Goal: Task Accomplishment & Management: Manage account settings

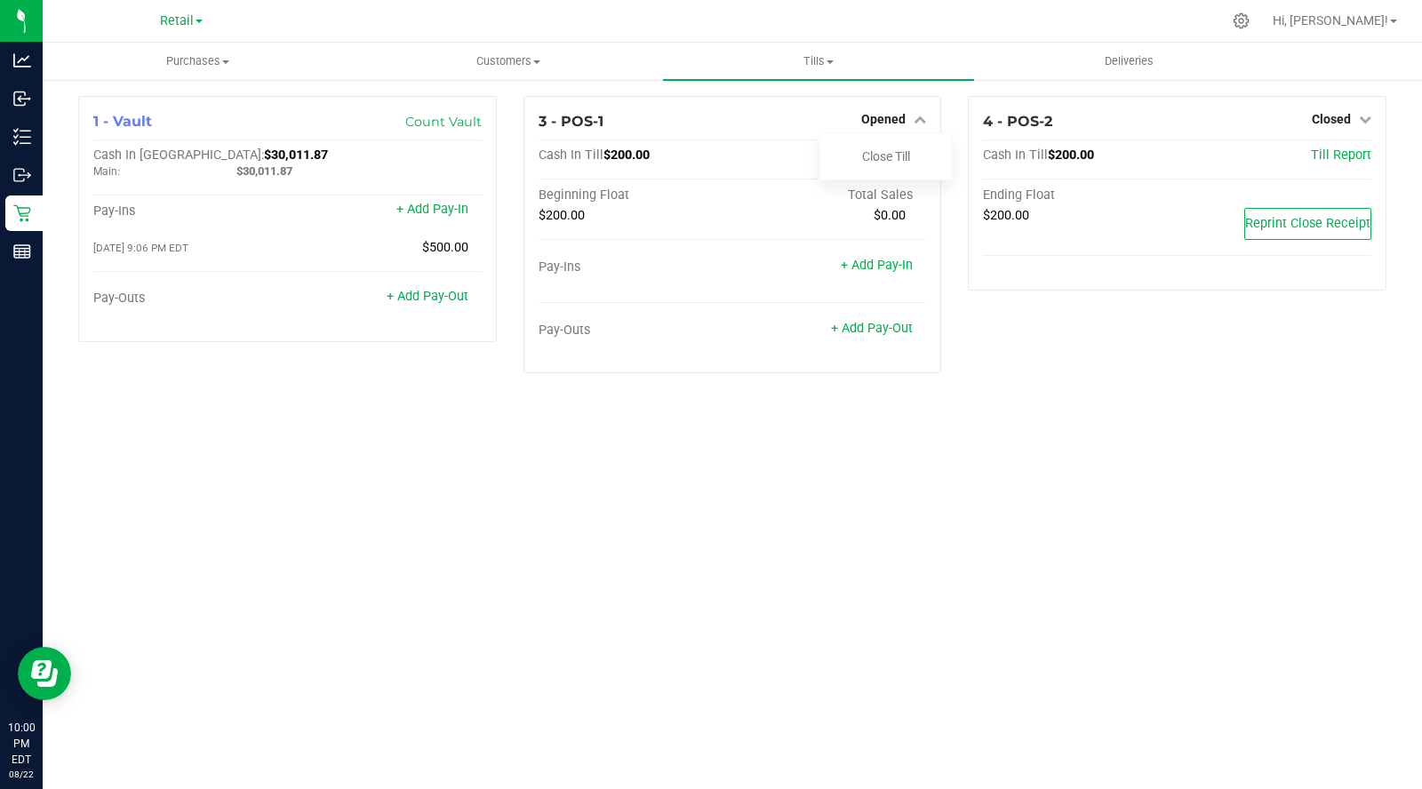
click at [883, 155] on link "Close Till" at bounding box center [886, 156] width 48 height 14
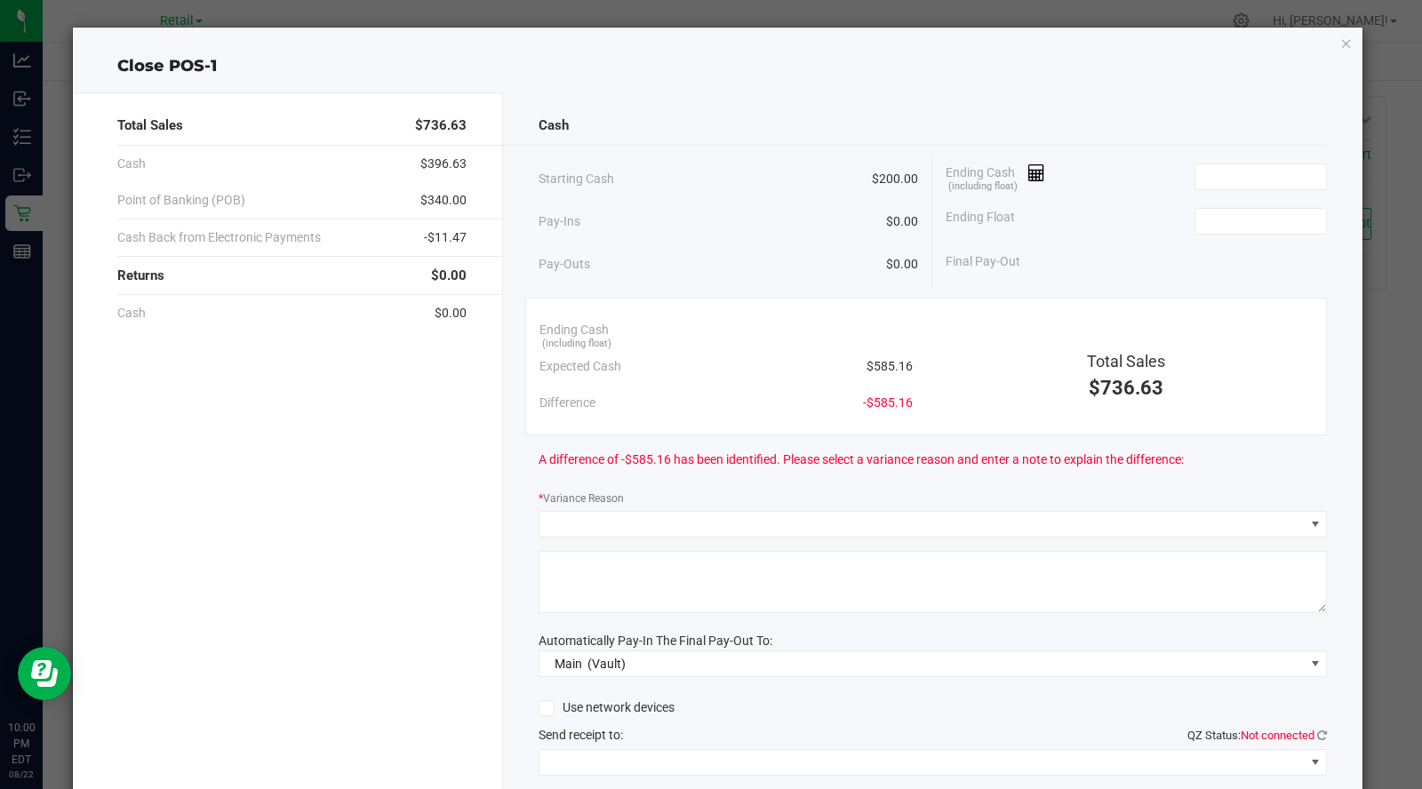
click at [1034, 175] on icon at bounding box center [1036, 173] width 17 height 12
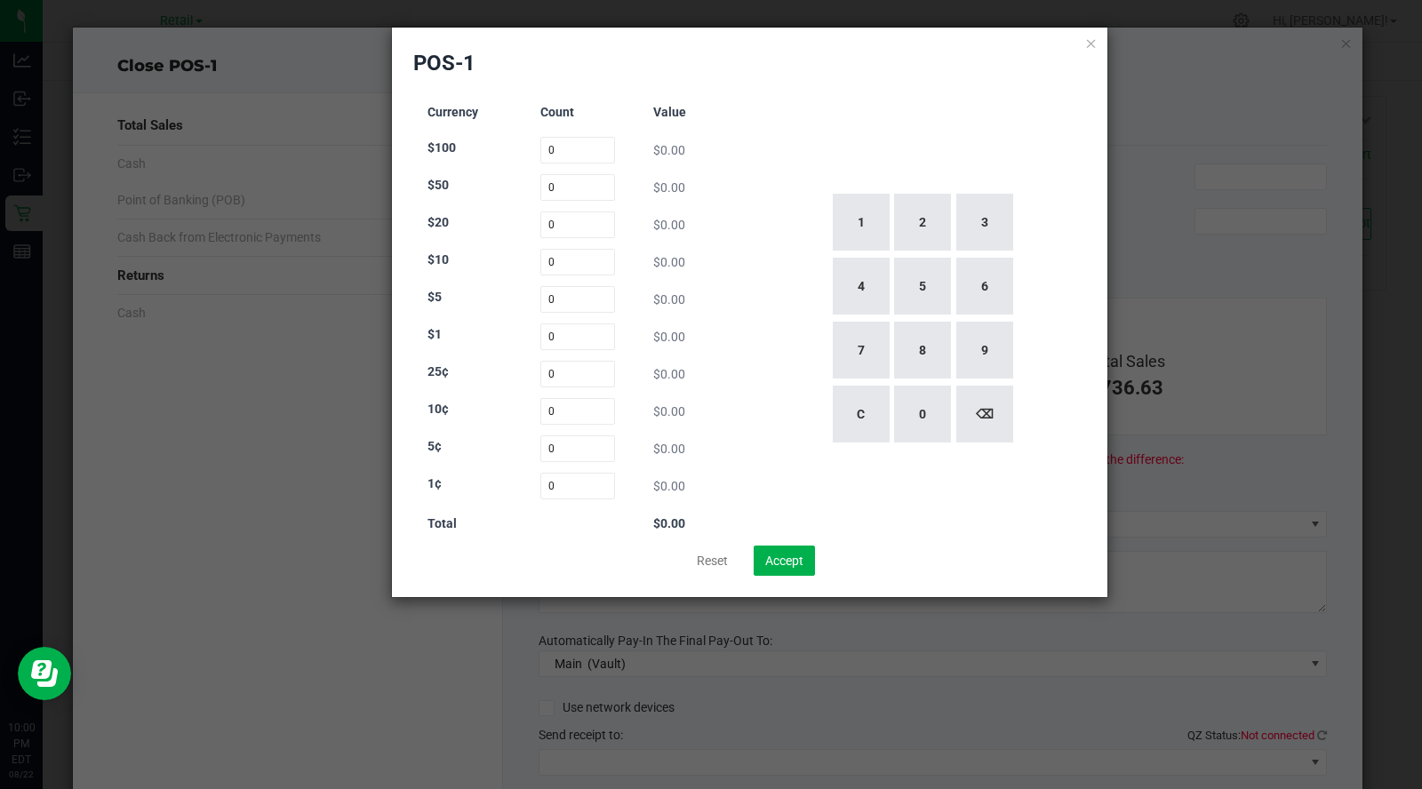
click at [1090, 44] on icon at bounding box center [1091, 42] width 12 height 21
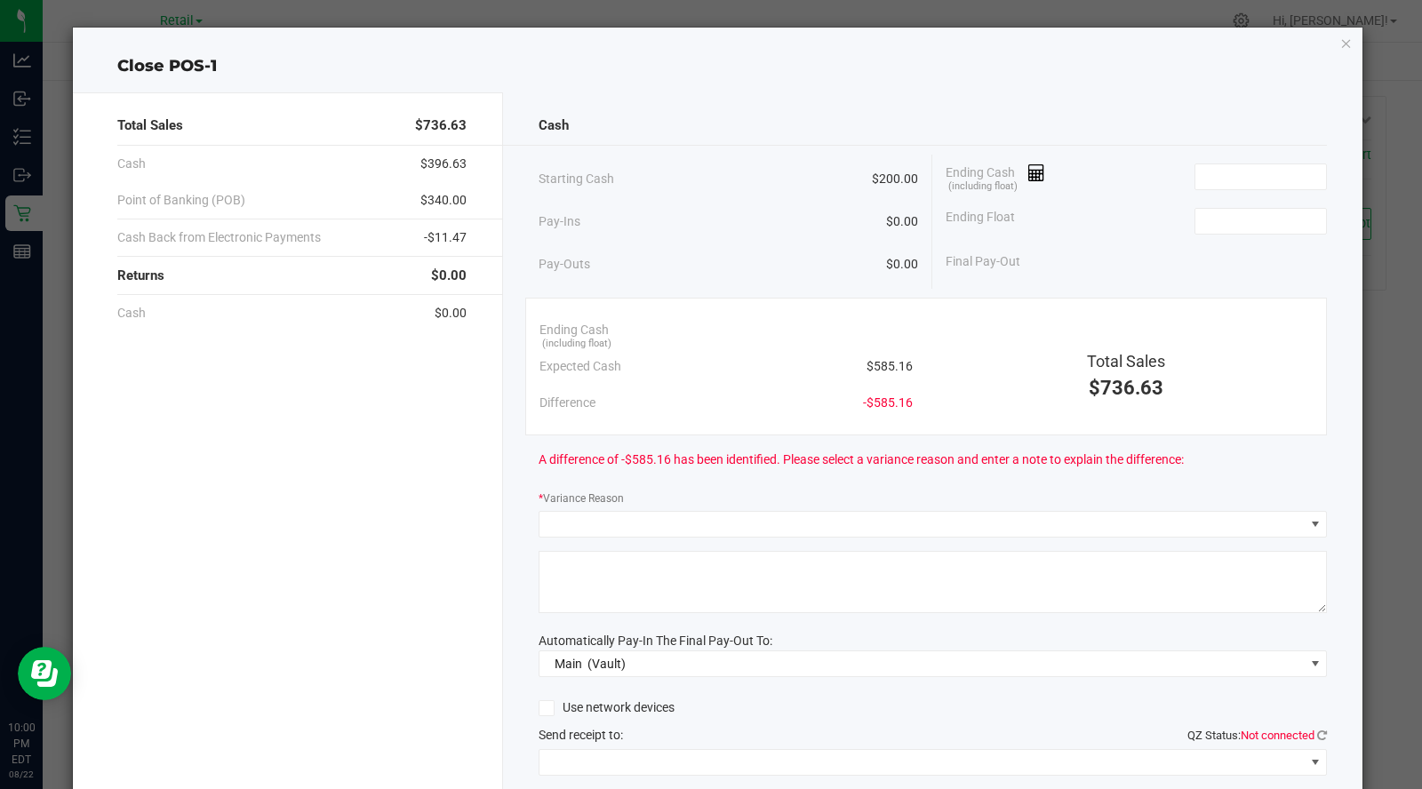
click at [1253, 219] on input at bounding box center [1260, 221] width 131 height 25
click at [1239, 172] on input at bounding box center [1260, 176] width 131 height 25
type input "$200.00"
click at [1018, 171] on span at bounding box center [1030, 172] width 30 height 14
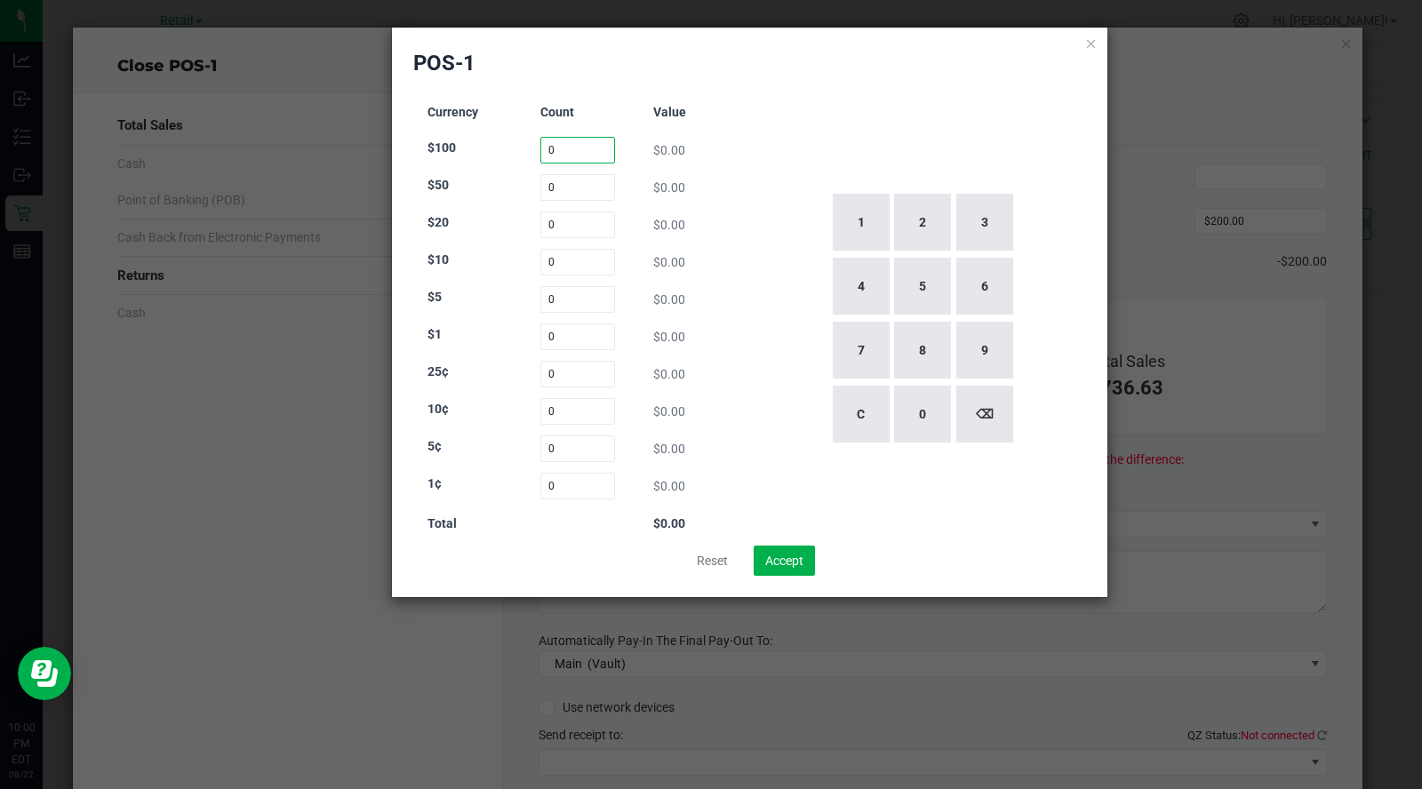
click at [573, 149] on input "0" at bounding box center [578, 150] width 76 height 27
click at [856, 222] on button "1" at bounding box center [861, 222] width 57 height 57
type input "1"
click at [563, 187] on input "0" at bounding box center [578, 187] width 76 height 27
click at [916, 231] on button "2" at bounding box center [922, 222] width 57 height 57
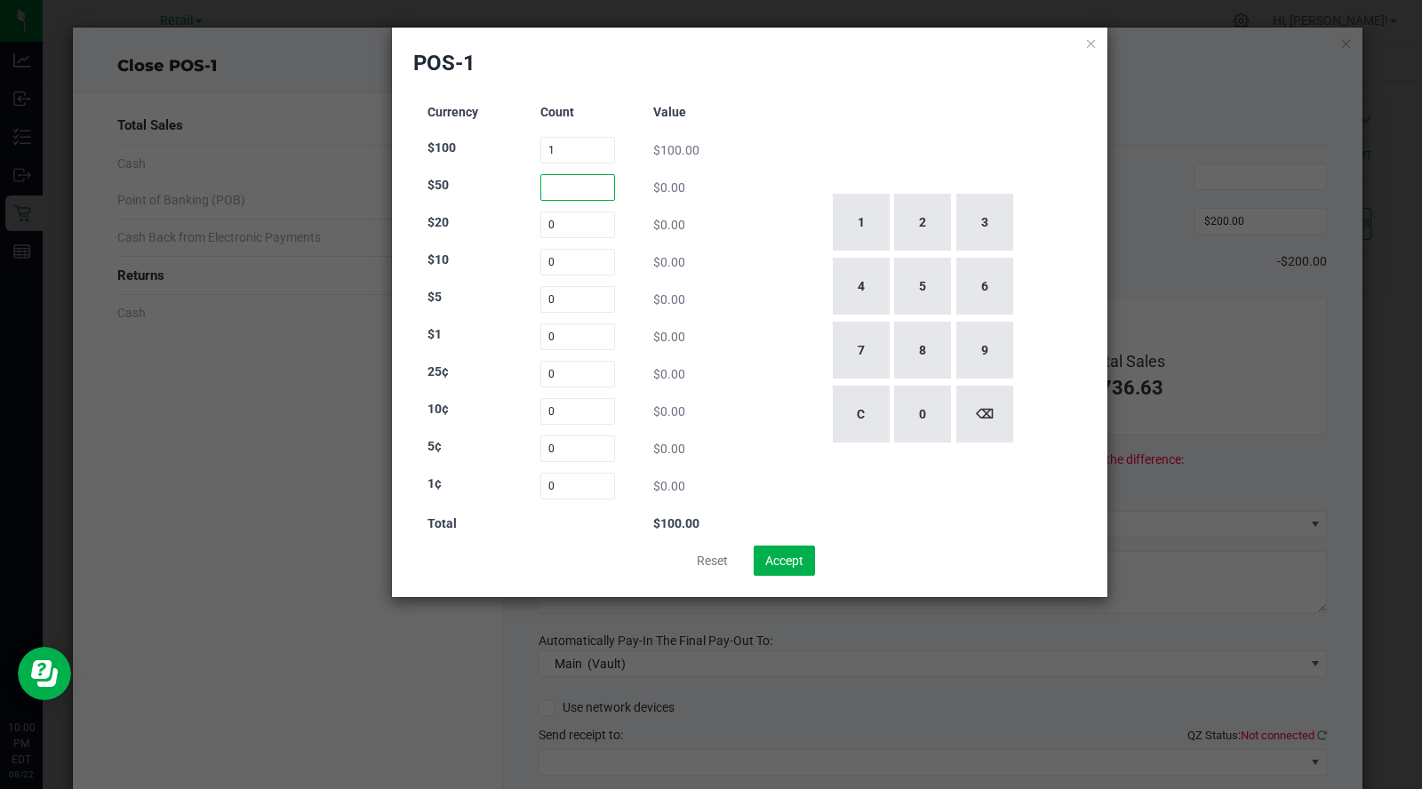
type input "2"
click at [565, 220] on input "0" at bounding box center [578, 225] width 76 height 27
click at [851, 203] on button "1" at bounding box center [861, 222] width 57 height 57
click at [931, 307] on button "5" at bounding box center [922, 286] width 57 height 57
type input "15"
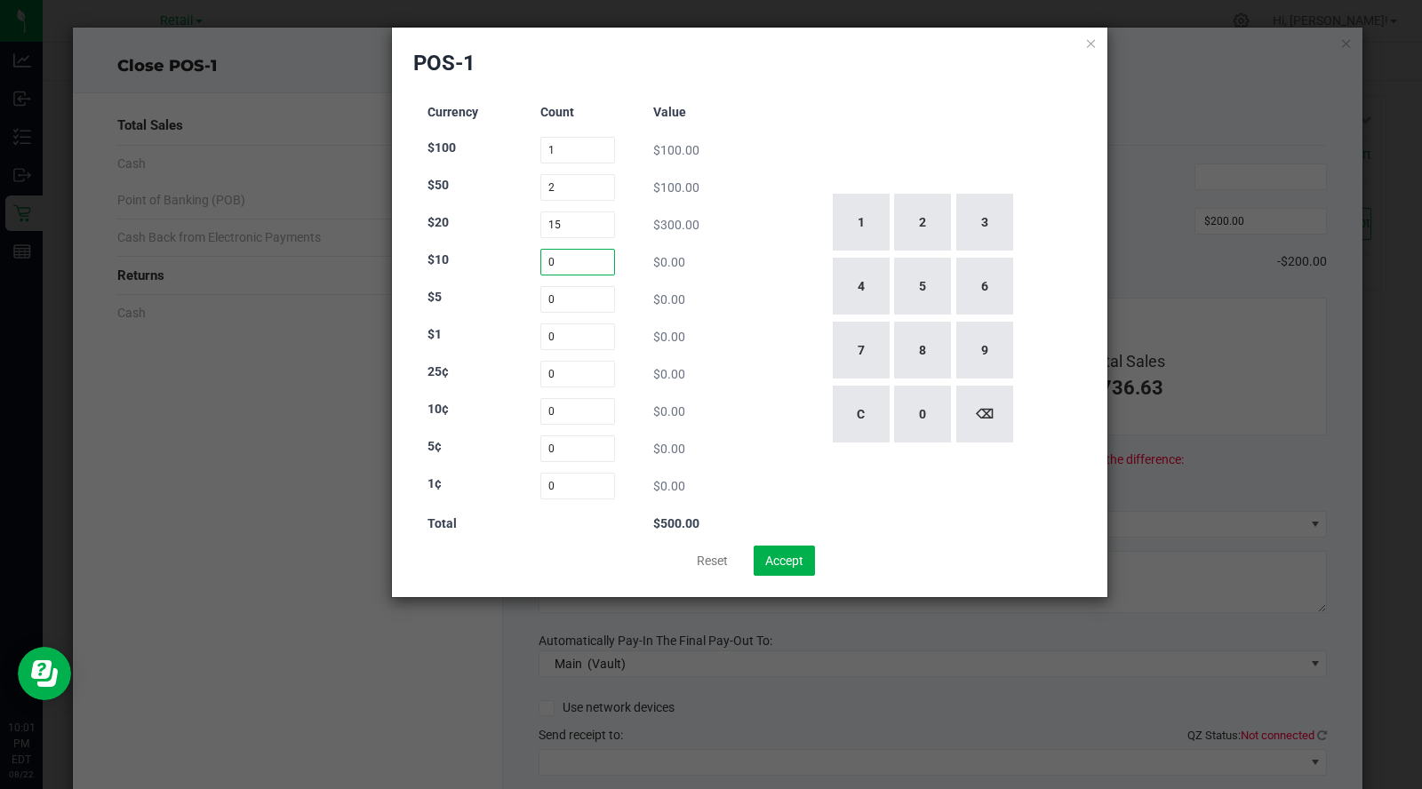
click at [561, 266] on input "0" at bounding box center [578, 262] width 76 height 27
click at [579, 299] on input "0" at bounding box center [578, 299] width 76 height 27
type input "0"
click at [866, 353] on button "7" at bounding box center [861, 350] width 57 height 57
type input "7"
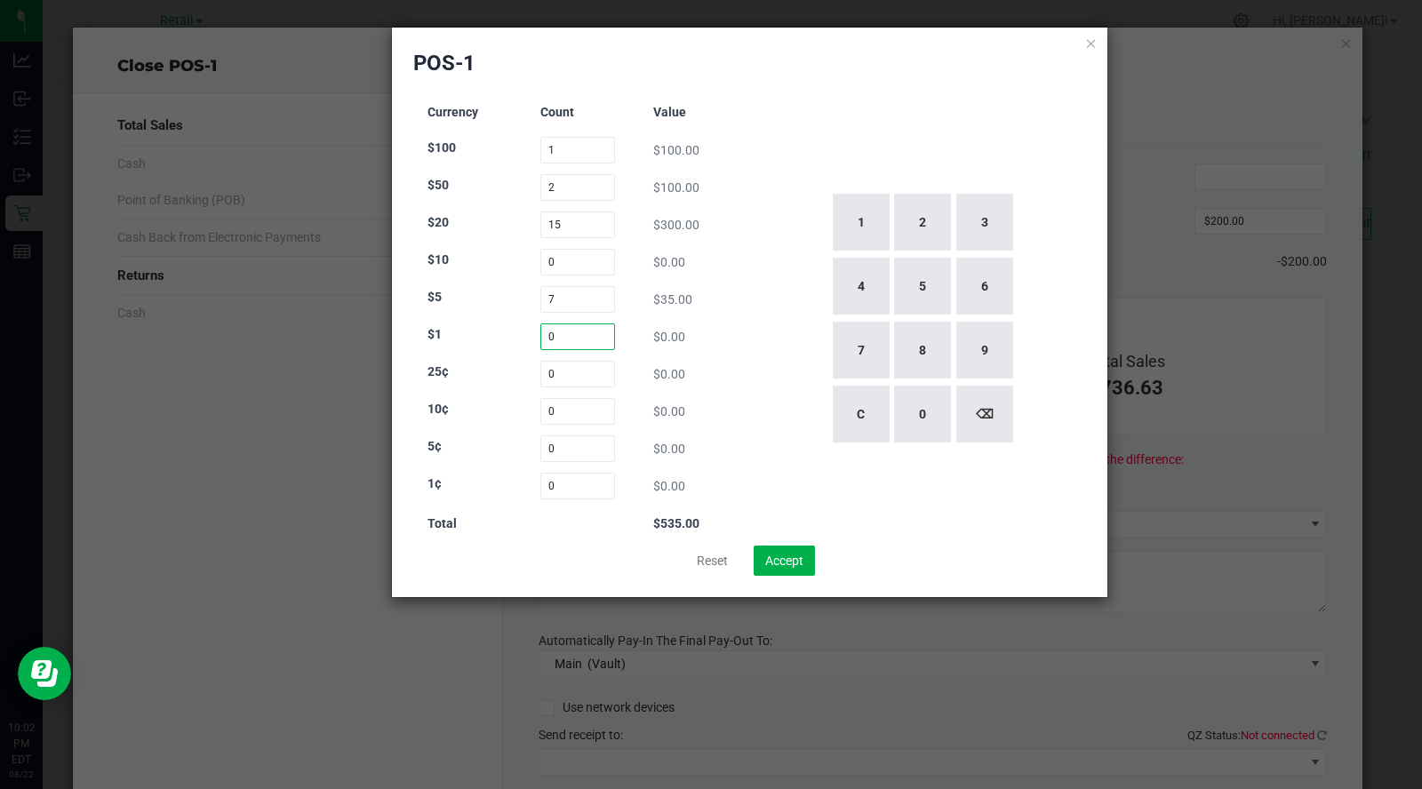
click at [575, 339] on input "0" at bounding box center [578, 336] width 76 height 27
click at [924, 296] on button "5" at bounding box center [922, 286] width 57 height 57
click at [866, 220] on button "1" at bounding box center [861, 222] width 57 height 57
type input "51"
click at [788, 560] on button "Accept" at bounding box center [784, 561] width 61 height 30
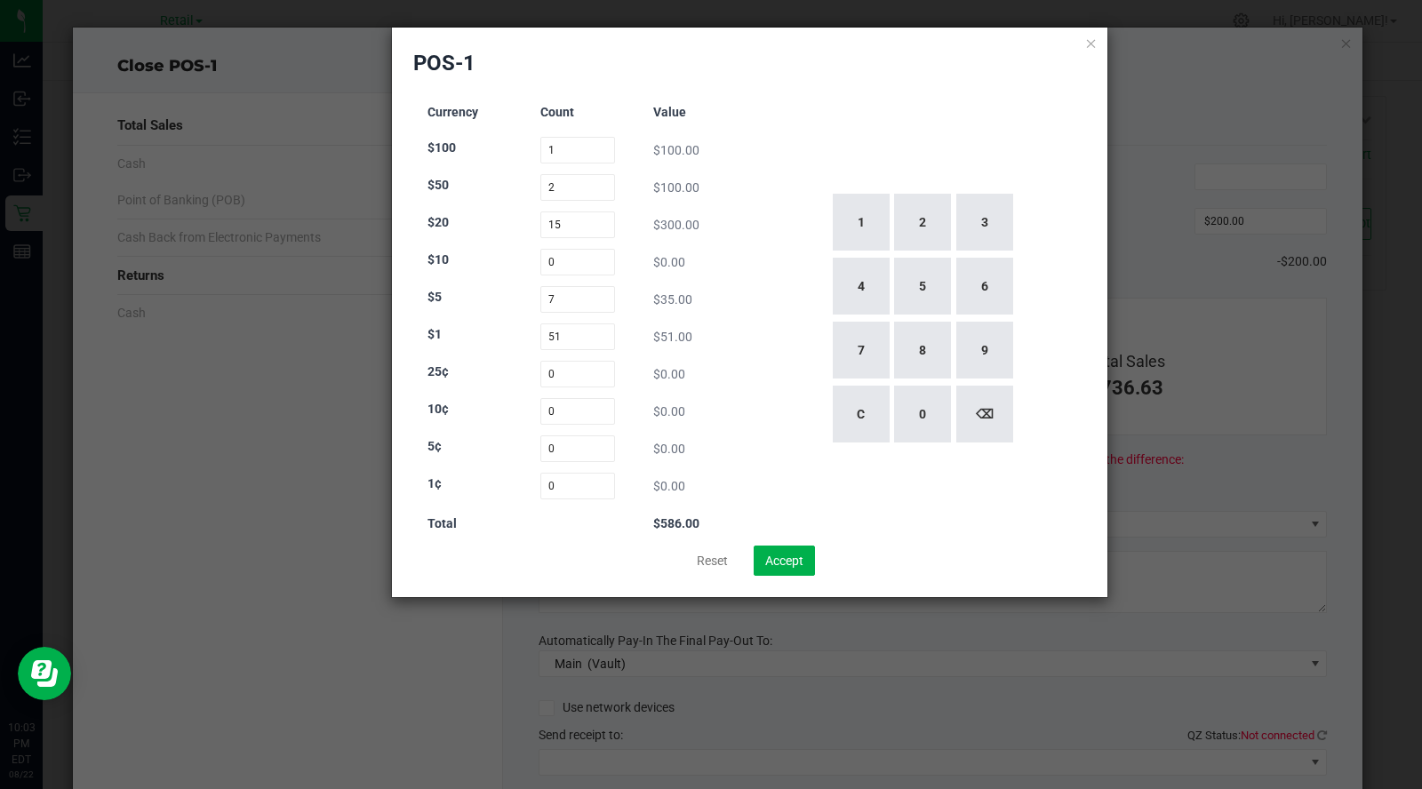
type input "$586.00"
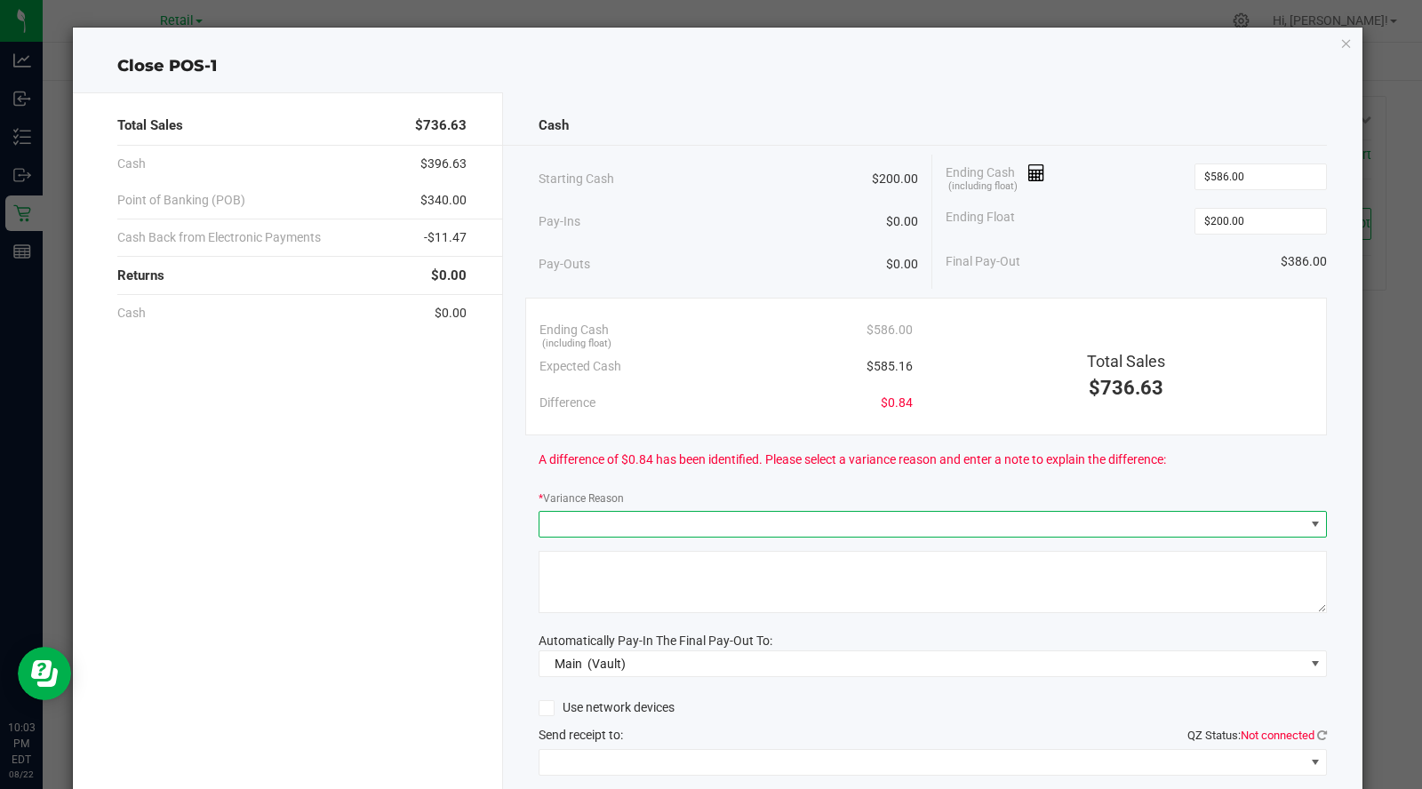
click at [649, 517] on span at bounding box center [921, 524] width 765 height 25
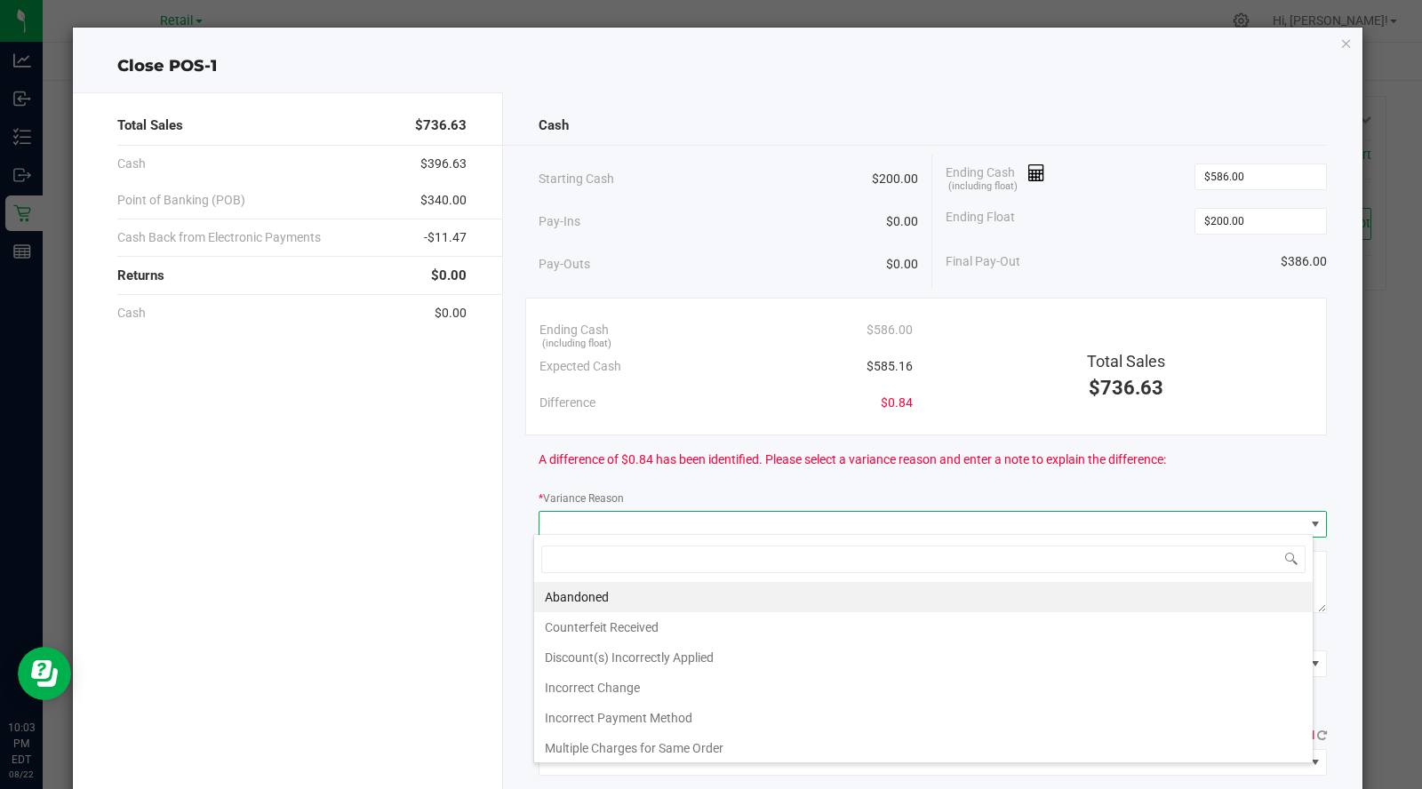
scroll to position [26, 780]
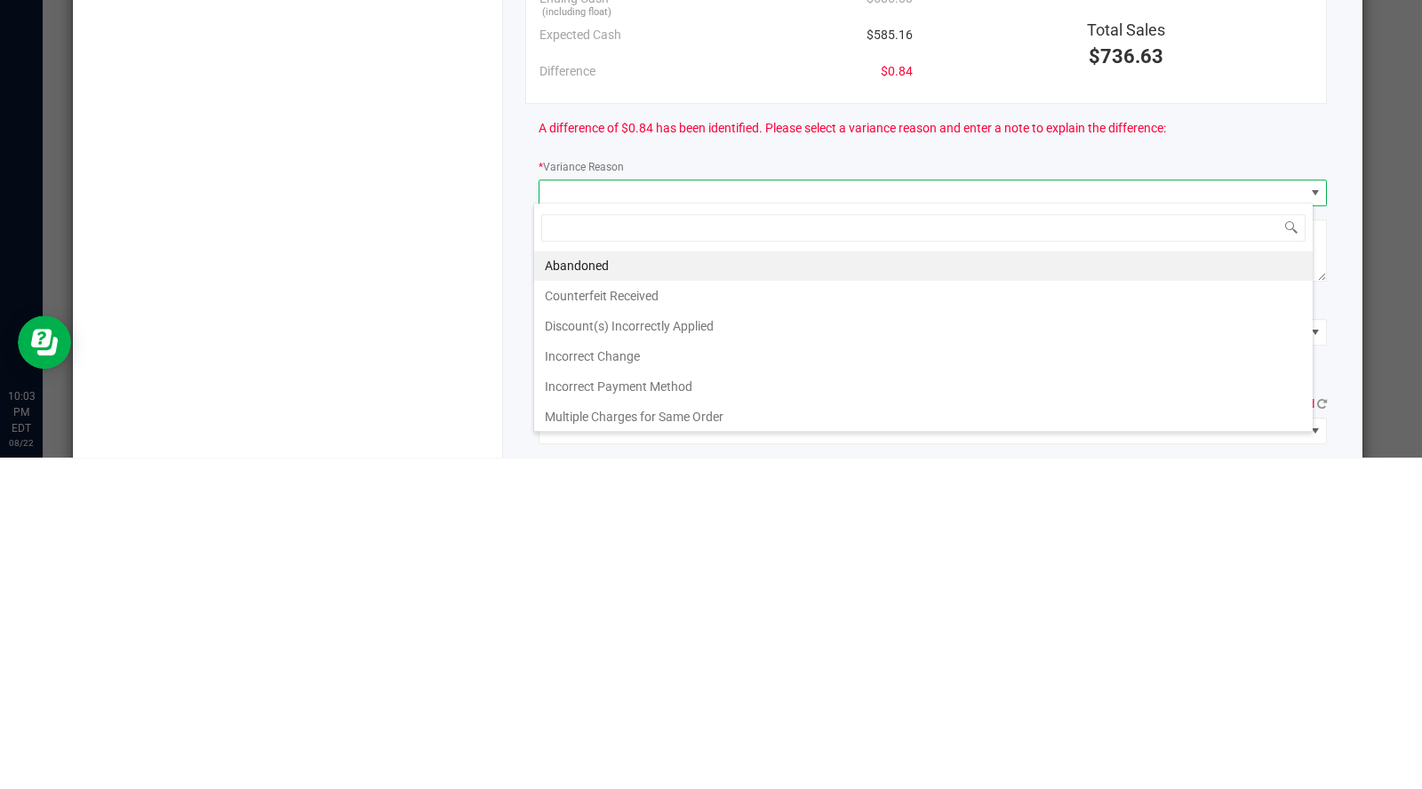
click at [619, 693] on li "Incorrect Change" at bounding box center [923, 688] width 779 height 30
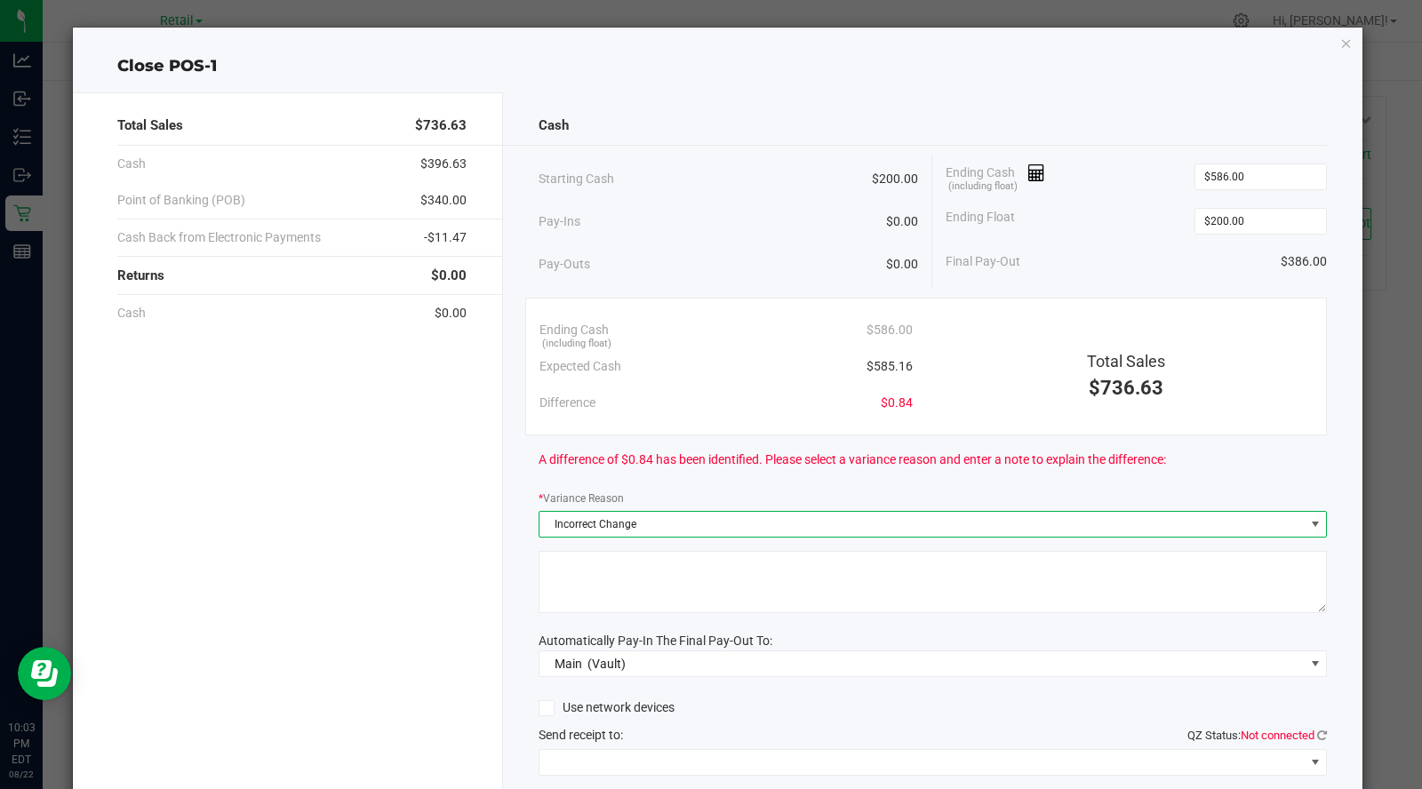
click at [663, 563] on textarea at bounding box center [933, 582] width 789 height 62
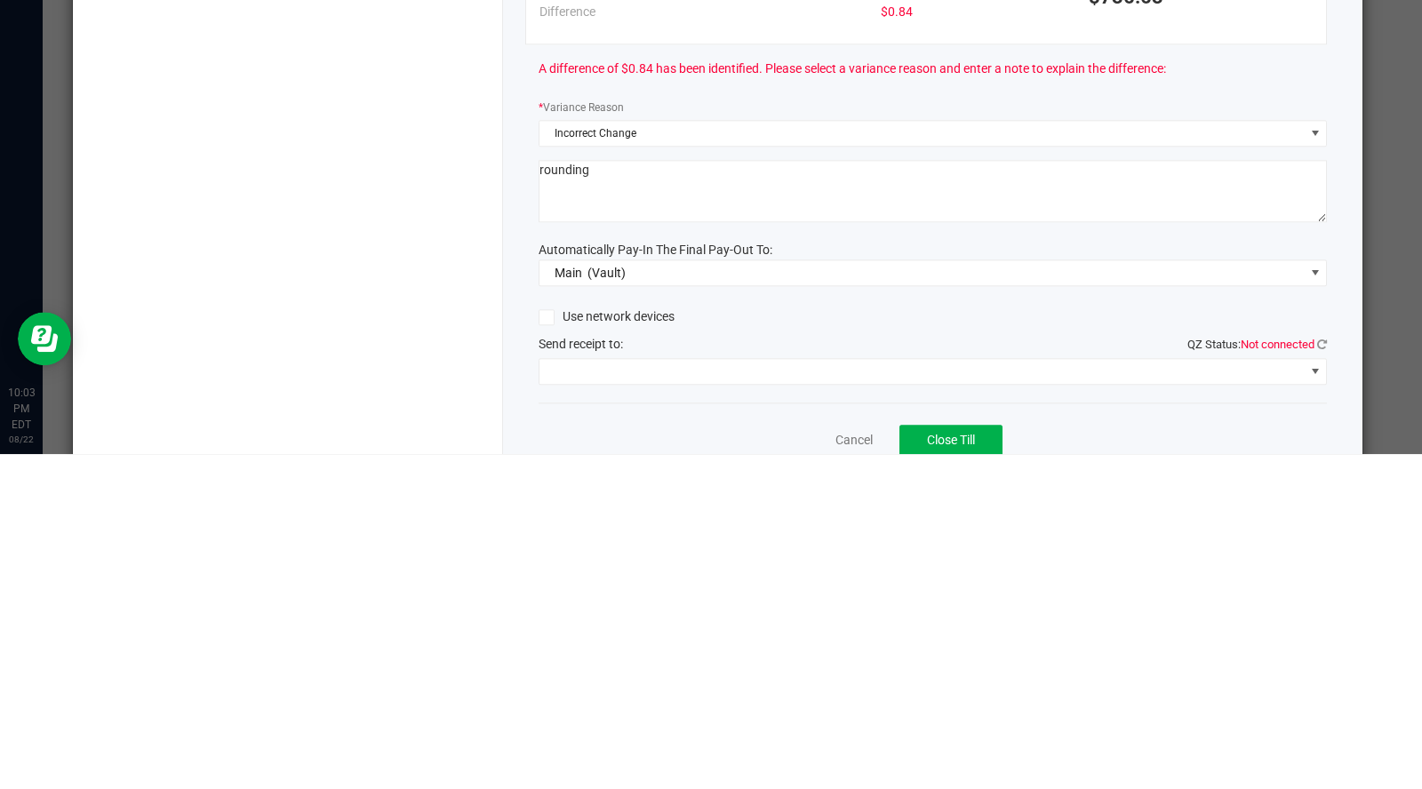
scroll to position [71, 0]
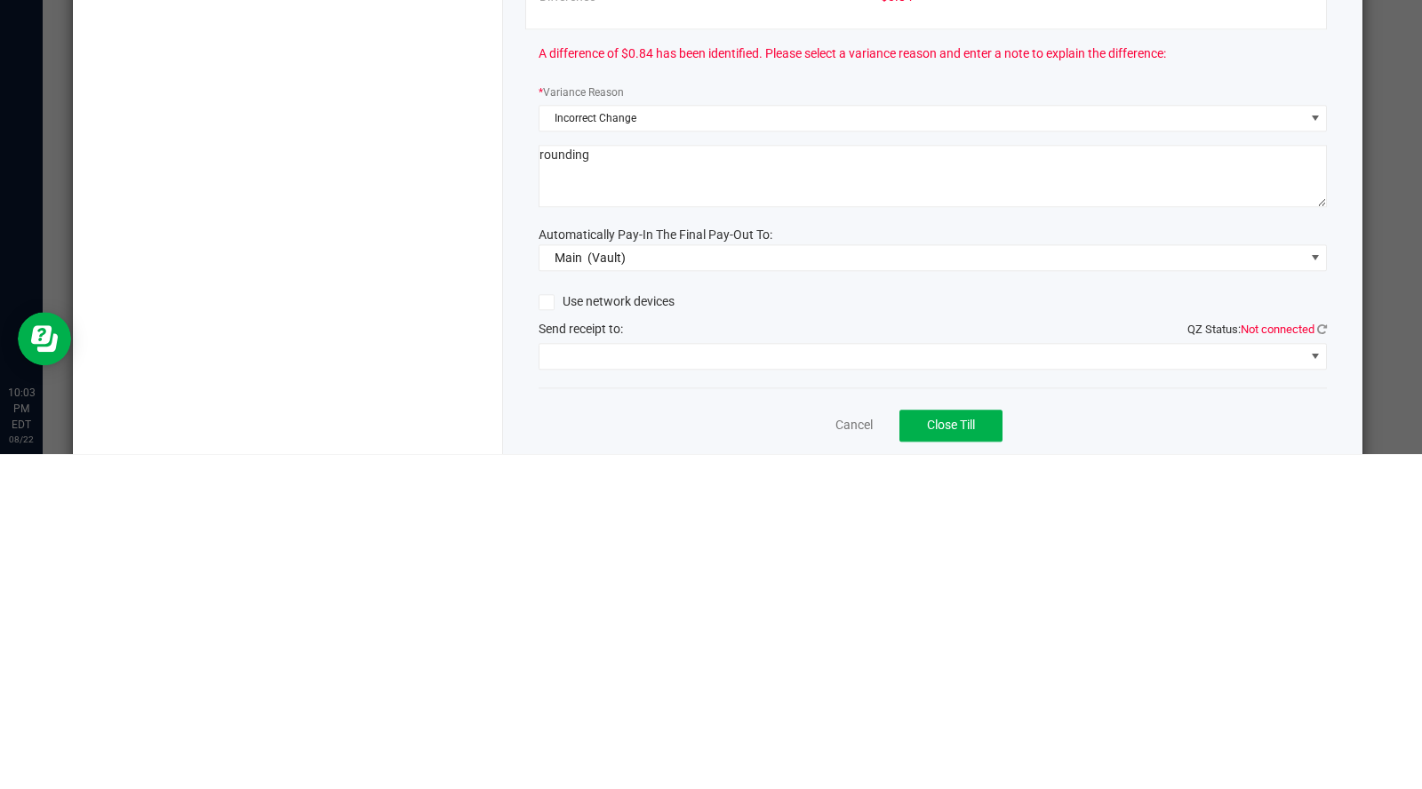
type textarea "rounding"
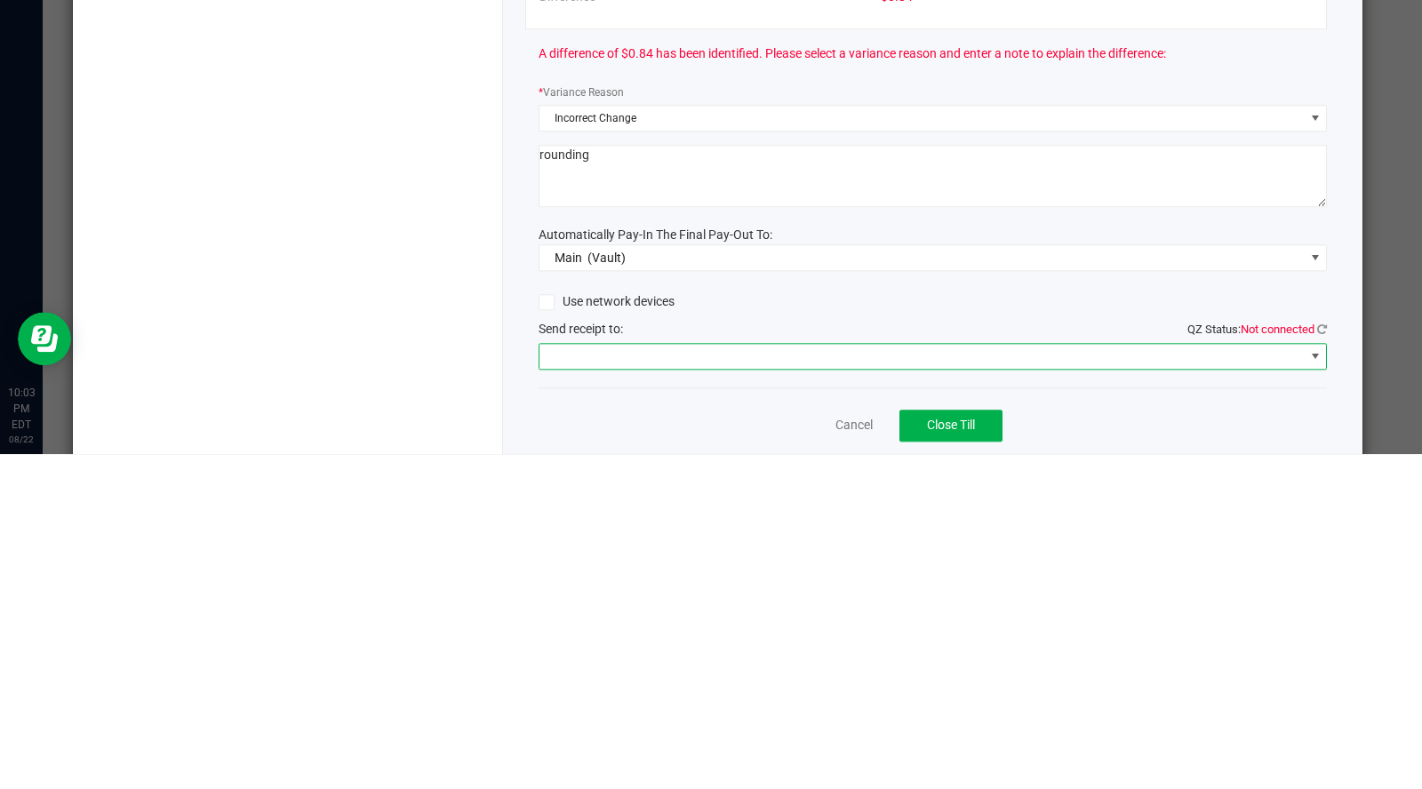
click at [711, 694] on span at bounding box center [921, 691] width 765 height 25
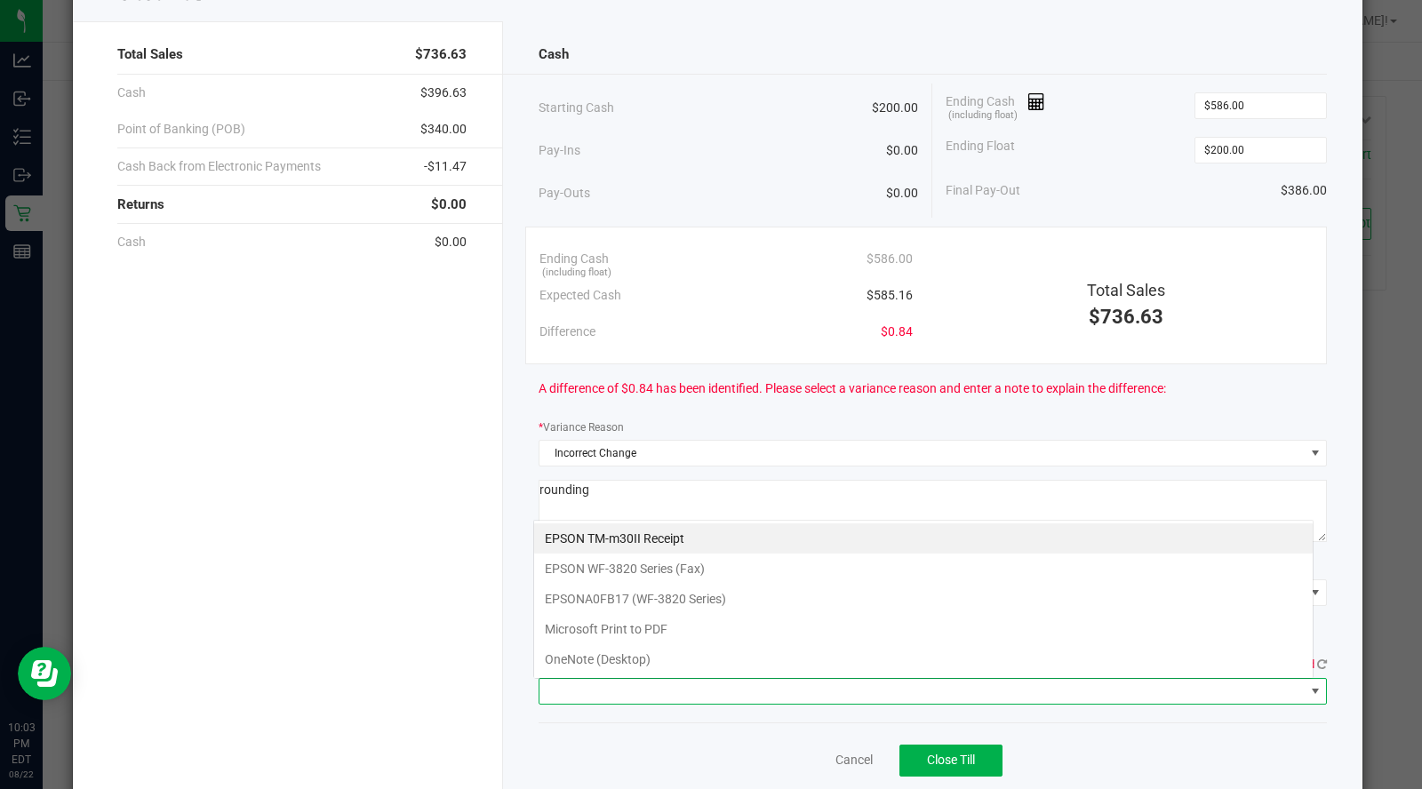
scroll to position [26, 780]
click at [649, 544] on Receipt "EPSON TM-m30II Receipt" at bounding box center [923, 538] width 779 height 30
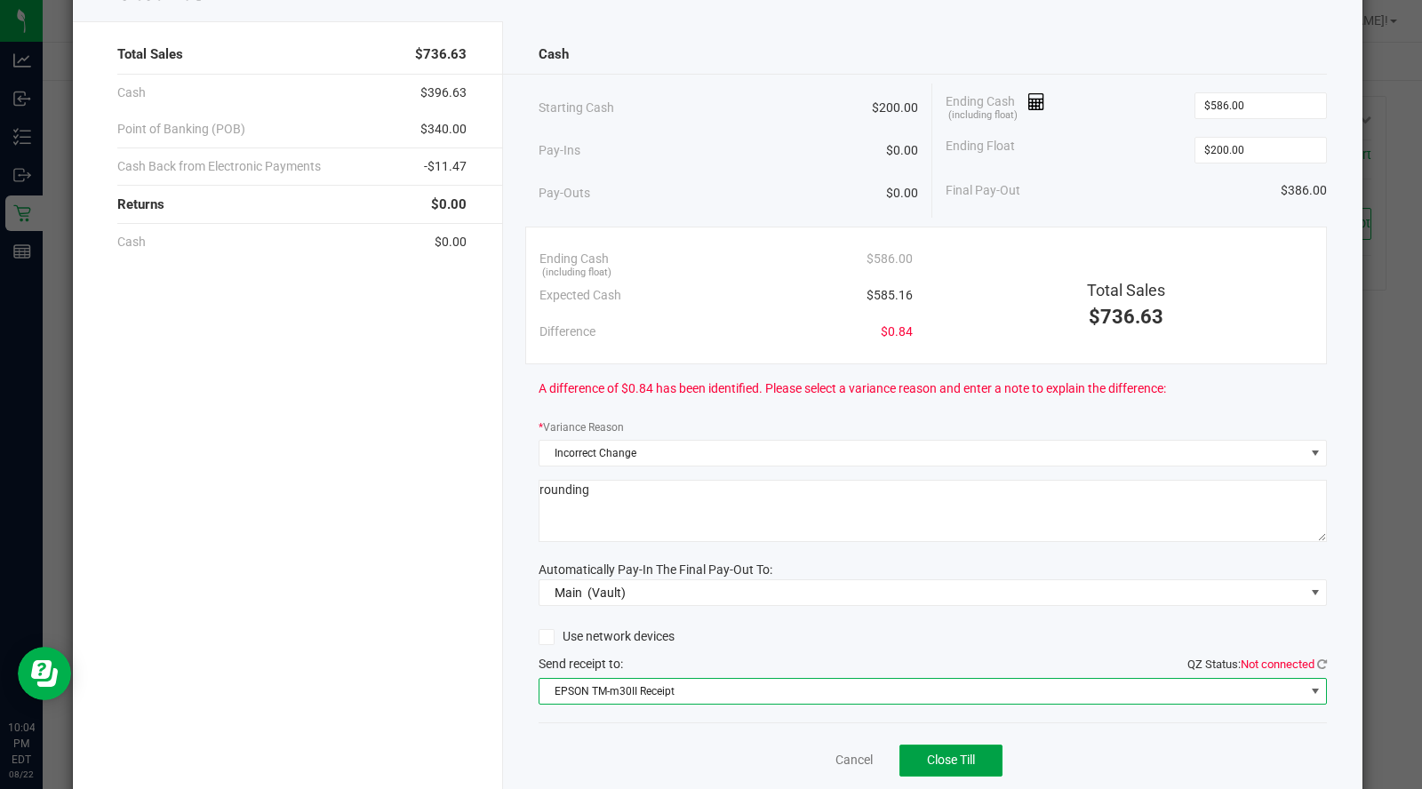
click at [965, 753] on span "Close Till" at bounding box center [951, 760] width 48 height 14
